Goal: Find specific page/section: Find specific page/section

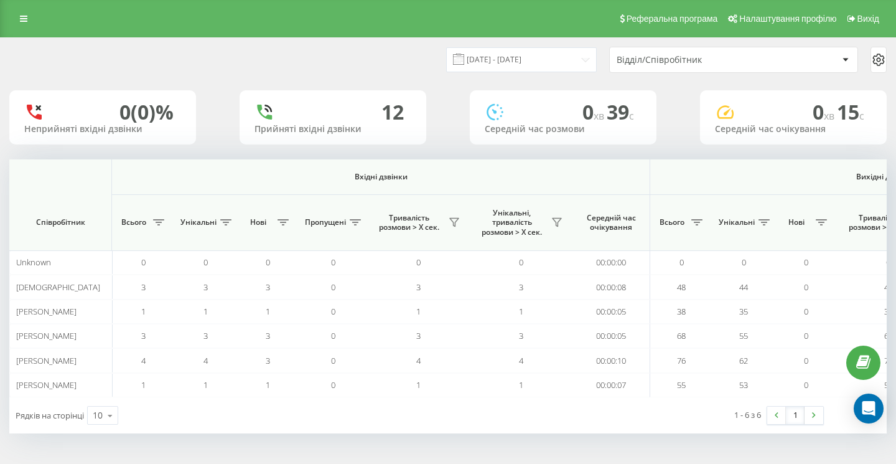
scroll to position [0, 859]
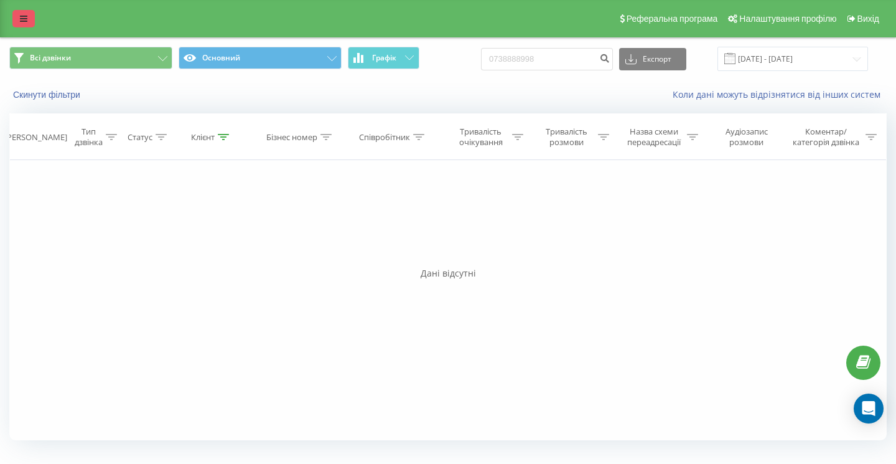
click at [32, 22] on link at bounding box center [23, 18] width 22 height 17
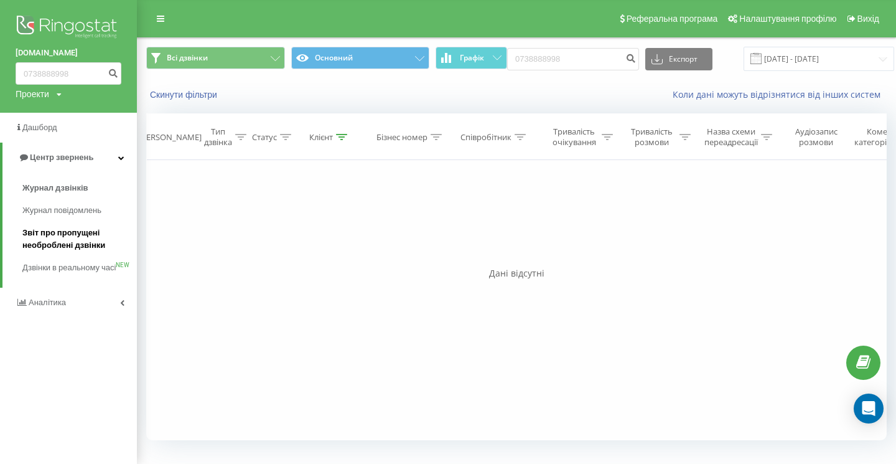
click at [44, 245] on span "Звіт про пропущені необроблені дзвінки" at bounding box center [76, 239] width 108 height 25
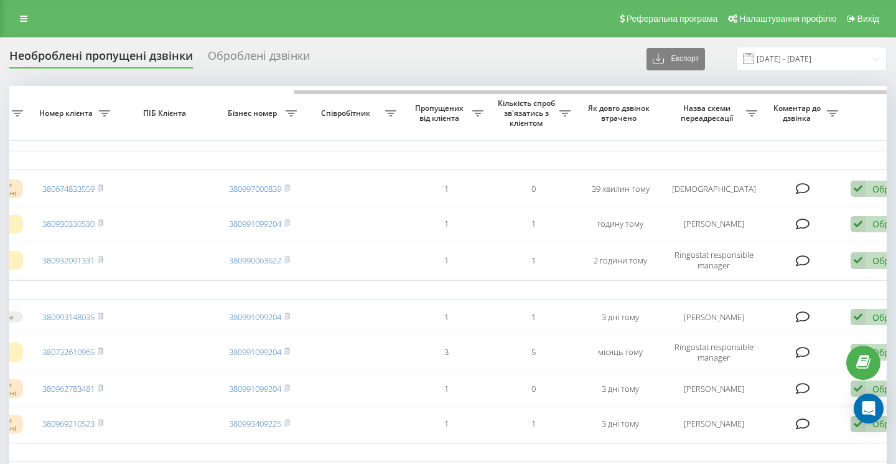
scroll to position [0, 166]
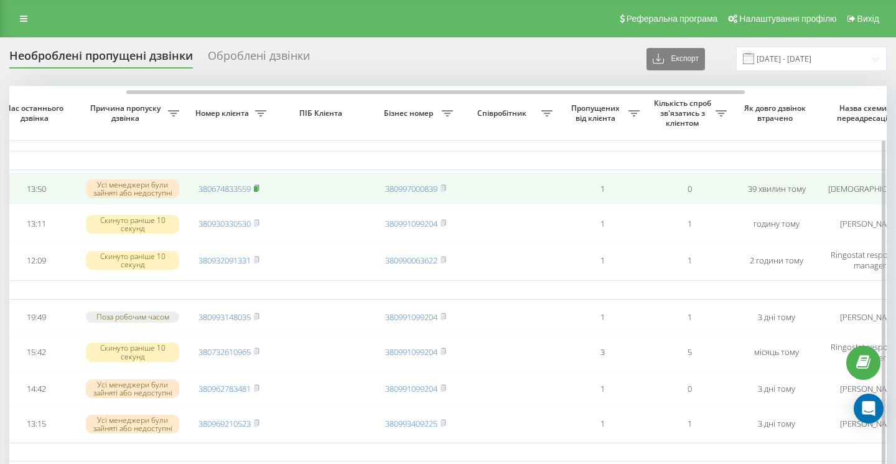
click at [257, 190] on rect at bounding box center [256, 189] width 4 height 6
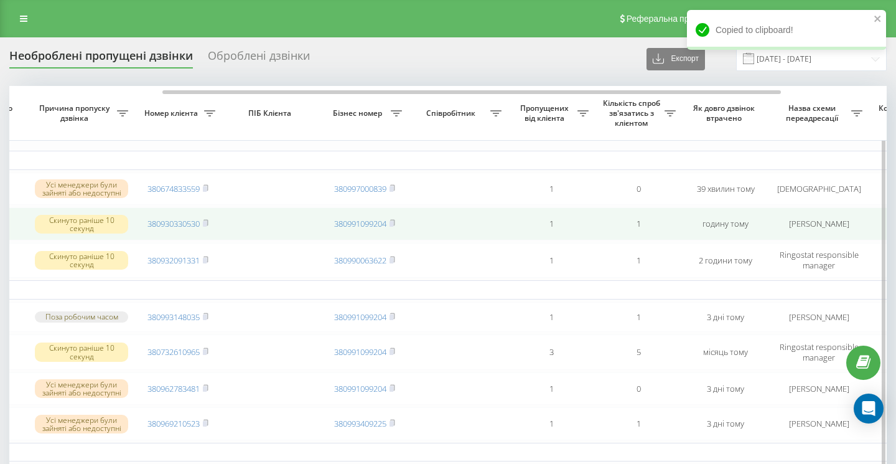
scroll to position [0, 367]
